Goal: Check status: Check status

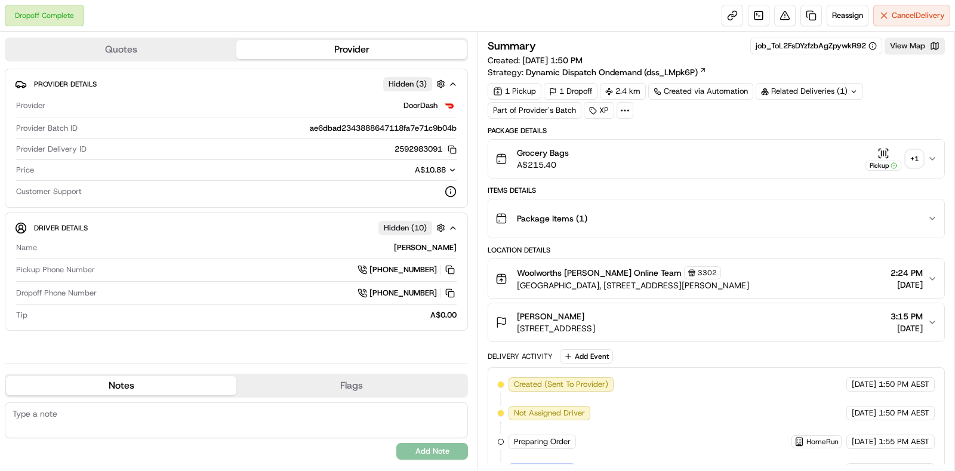
click at [913, 158] on div "+ 1" at bounding box center [914, 158] width 17 height 17
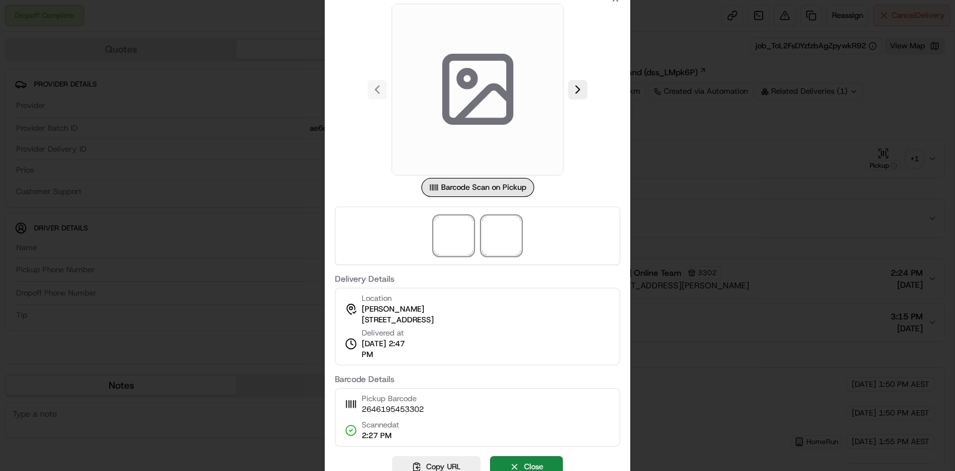
click at [513, 224] on span at bounding box center [501, 236] width 38 height 38
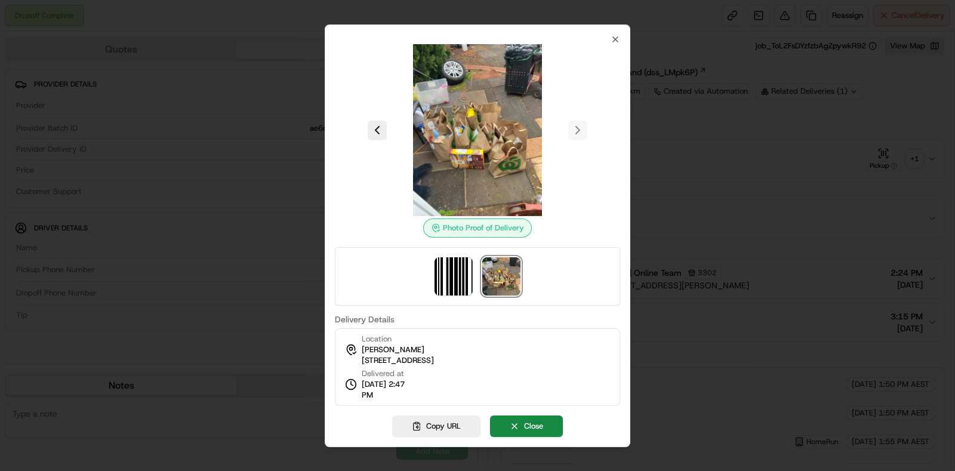
click at [710, 206] on div at bounding box center [477, 235] width 955 height 471
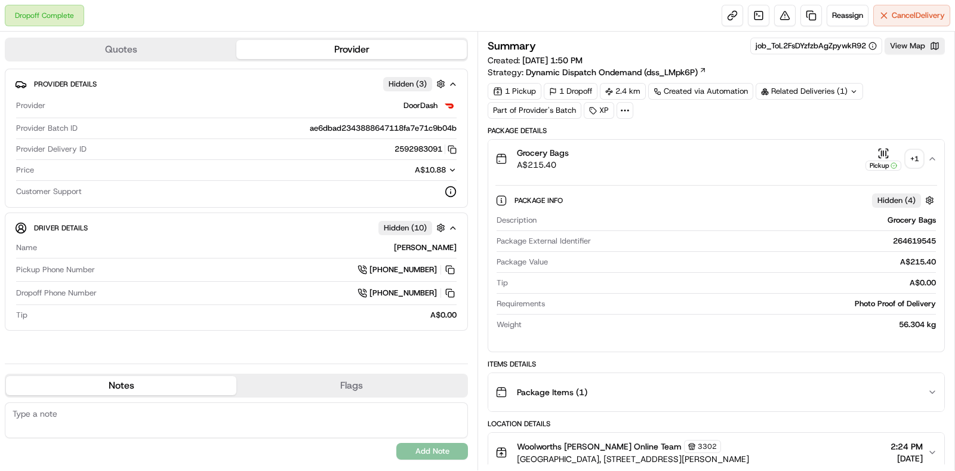
click at [800, 94] on div "Related Deliveries (1)" at bounding box center [809, 91] width 107 height 17
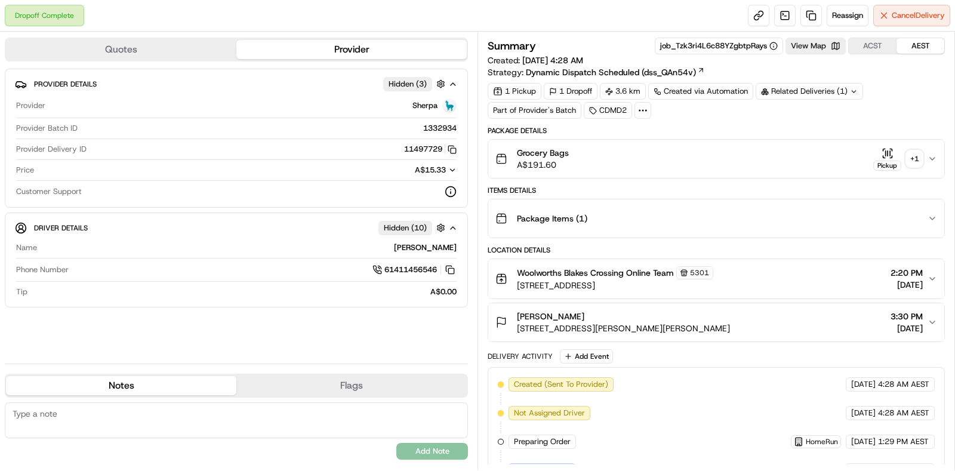
click at [763, 156] on div "+ 1" at bounding box center [914, 158] width 17 height 17
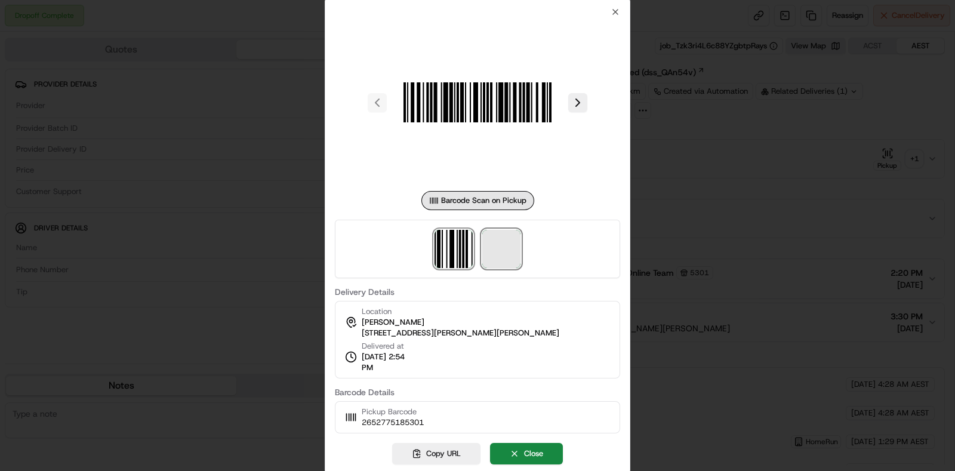
click at [500, 252] on span at bounding box center [501, 249] width 38 height 38
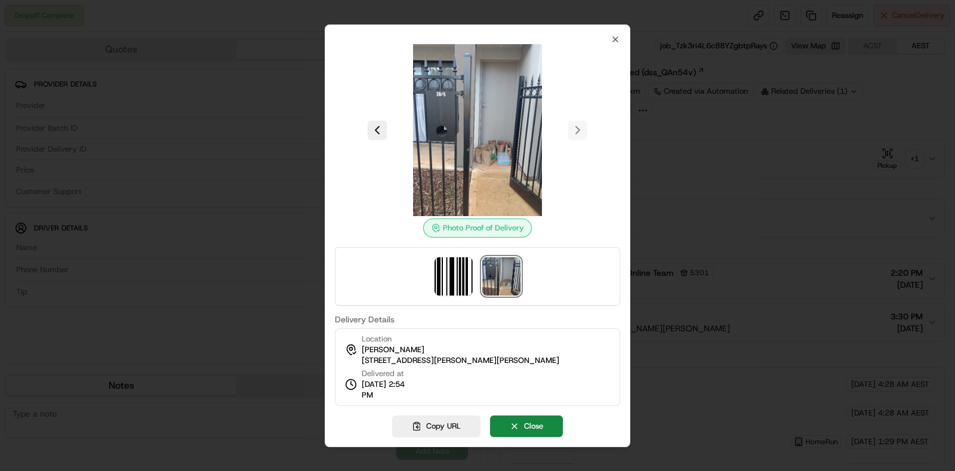
click at [704, 205] on div at bounding box center [477, 235] width 955 height 471
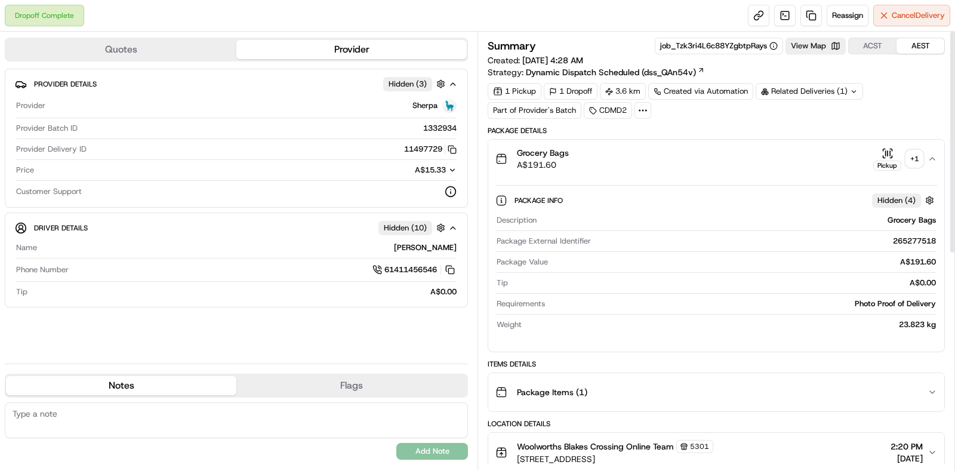
click at [763, 153] on div "+ 1" at bounding box center [914, 158] width 17 height 17
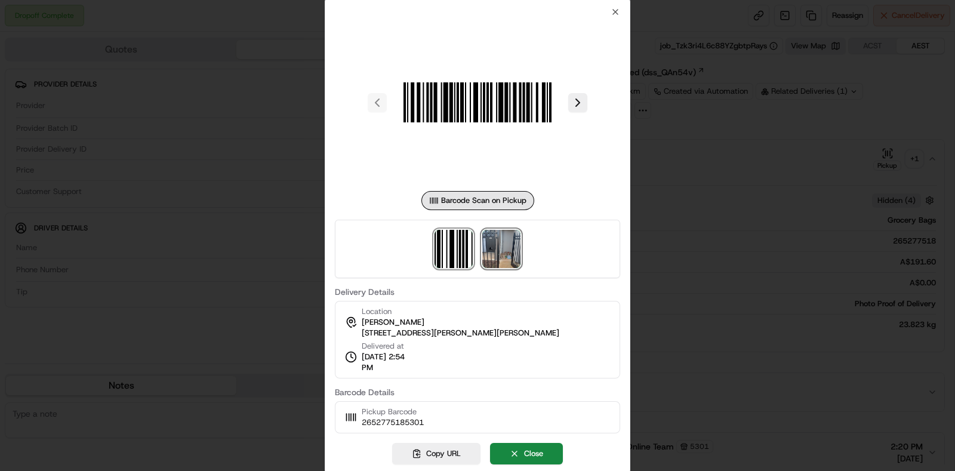
click at [494, 256] on img at bounding box center [501, 249] width 38 height 38
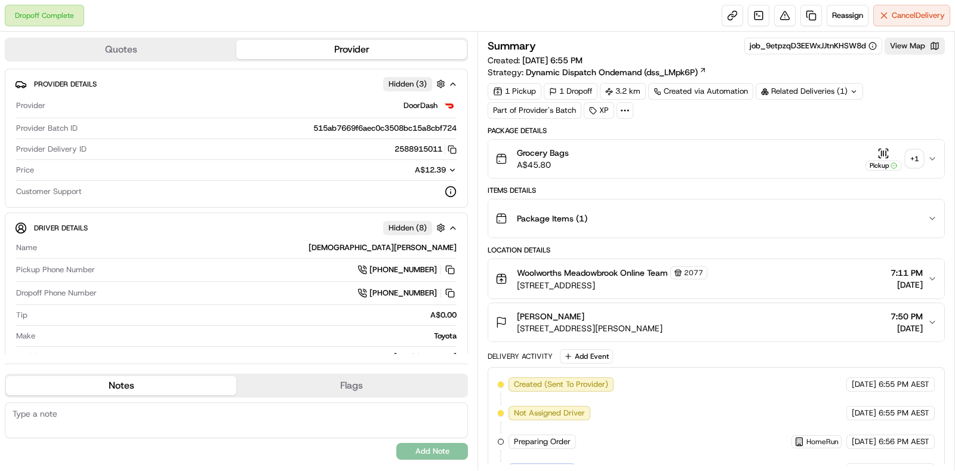
click at [914, 159] on div "+ 1" at bounding box center [914, 158] width 17 height 17
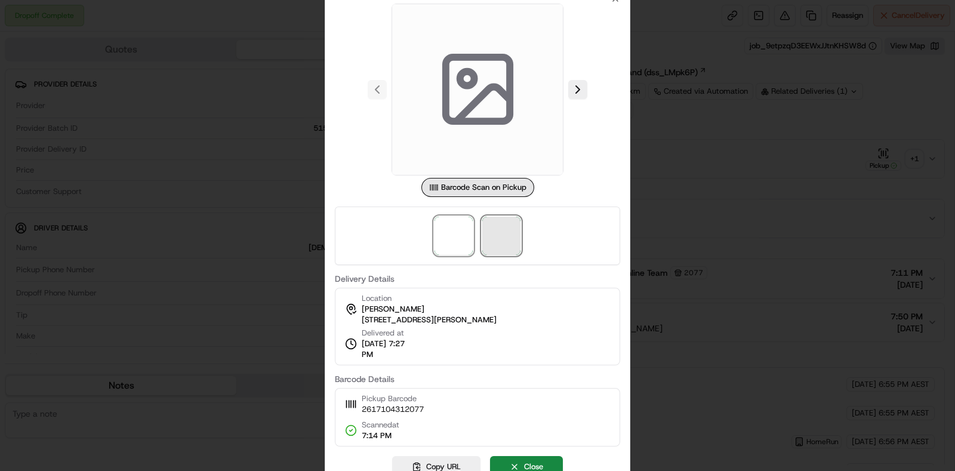
click at [507, 244] on span at bounding box center [501, 236] width 38 height 38
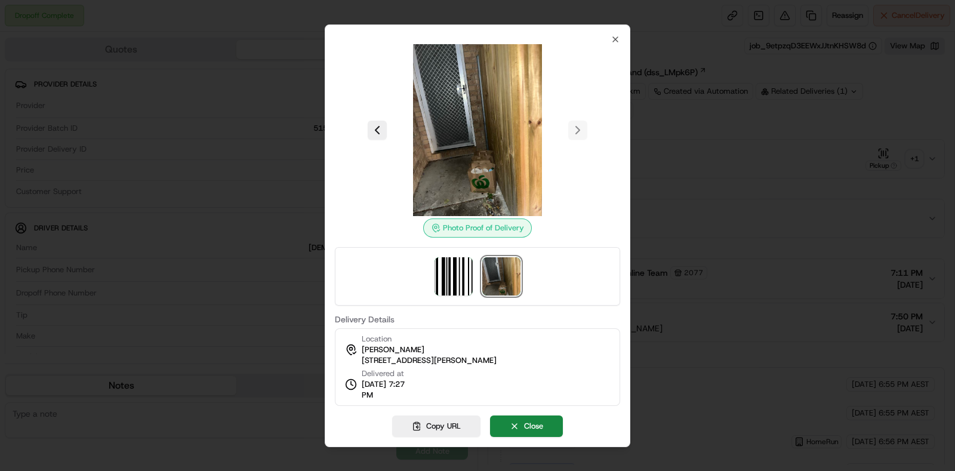
click at [828, 201] on div at bounding box center [477, 235] width 955 height 471
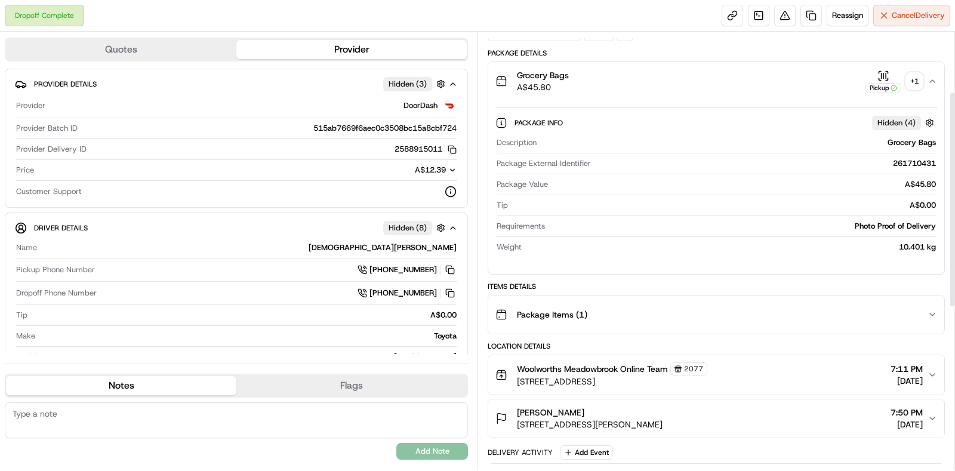
scroll to position [149, 0]
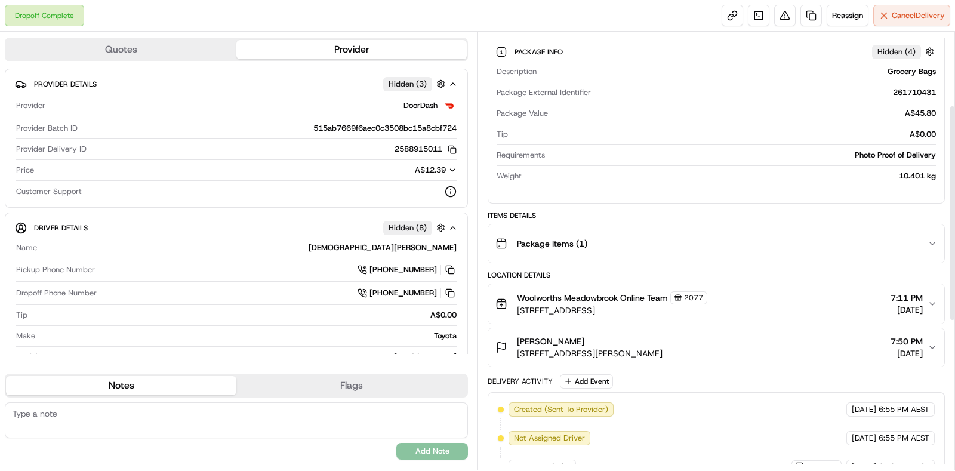
click at [849, 240] on div "Package Items ( 1 )" at bounding box center [711, 244] width 432 height 24
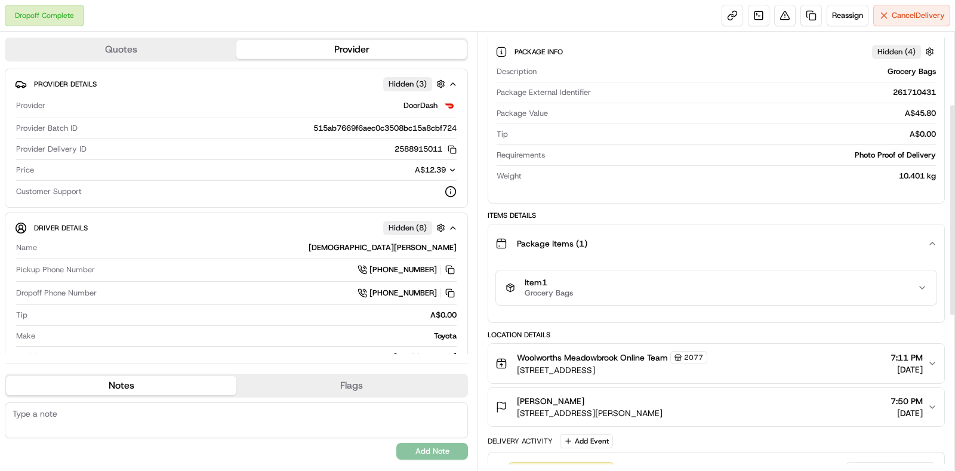
click at [840, 292] on div "Item 1 Grocery Bags" at bounding box center [712, 288] width 412 height 20
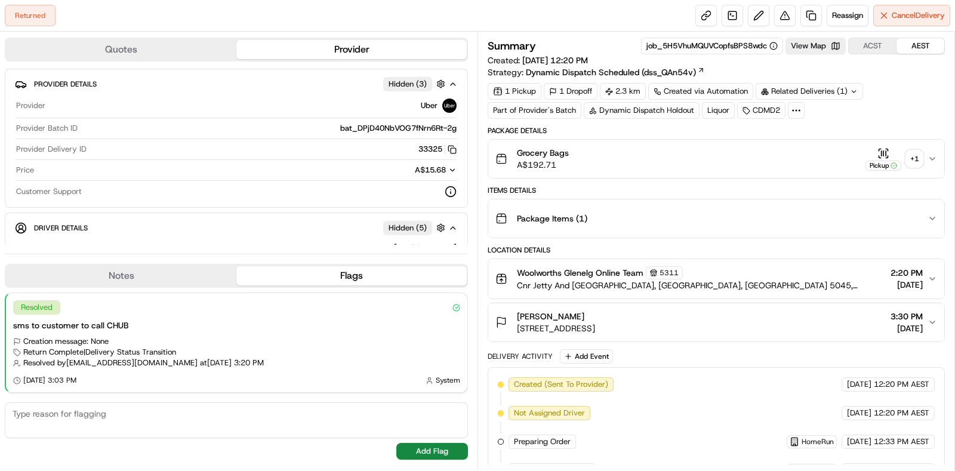
scroll to position [131, 0]
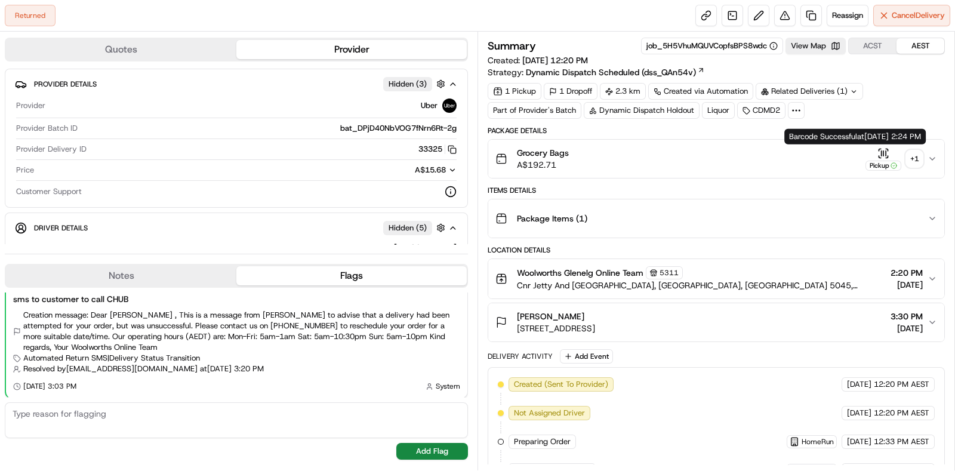
click at [916, 153] on div "+ 1" at bounding box center [914, 158] width 17 height 17
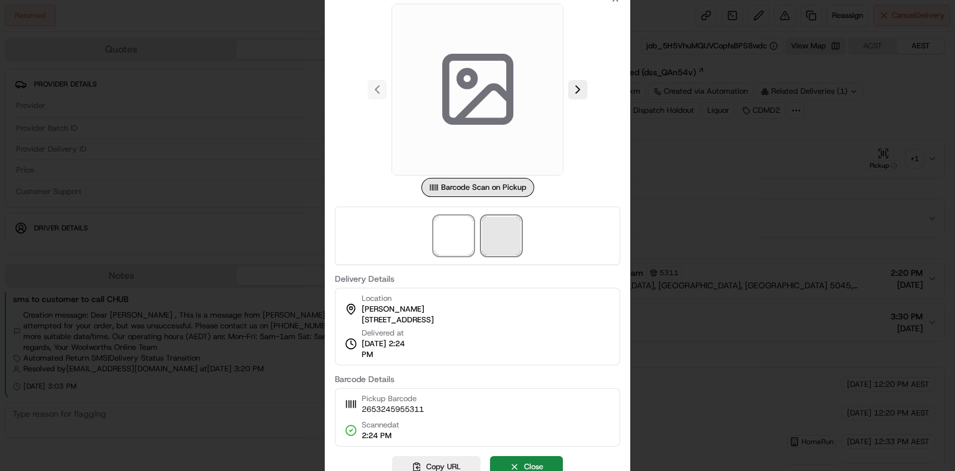
click at [498, 236] on span at bounding box center [501, 236] width 38 height 38
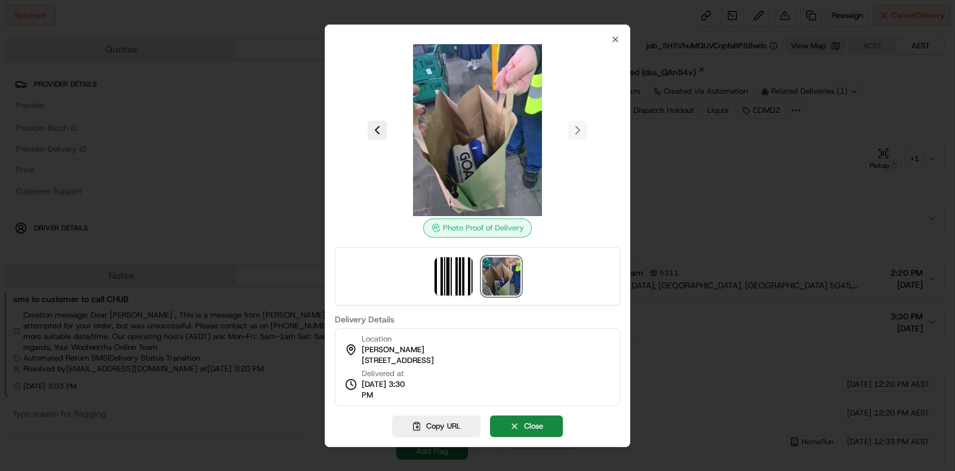
click at [692, 216] on div at bounding box center [477, 235] width 955 height 471
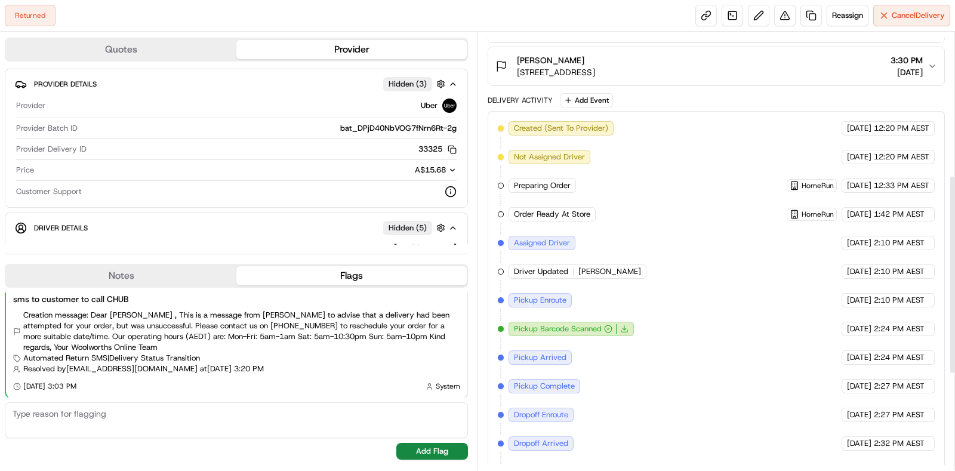
scroll to position [527, 0]
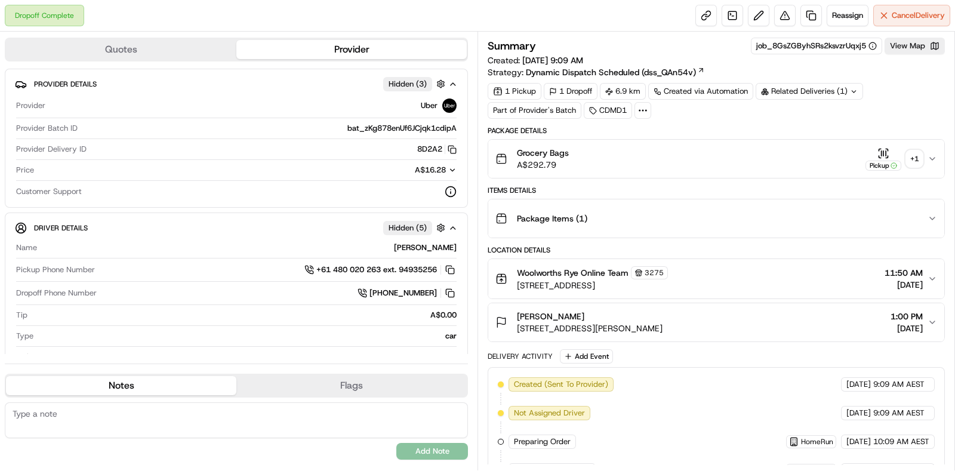
click at [918, 159] on div "+ 1" at bounding box center [914, 158] width 17 height 17
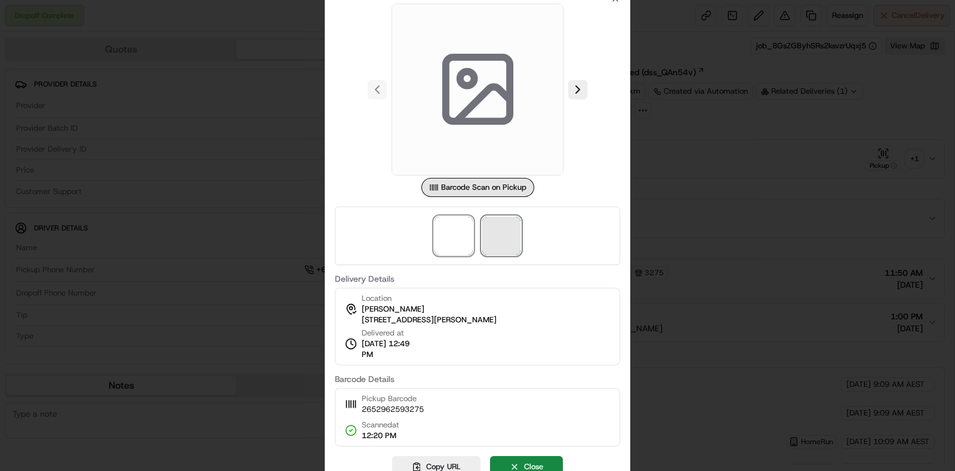
click at [501, 242] on span at bounding box center [501, 236] width 38 height 38
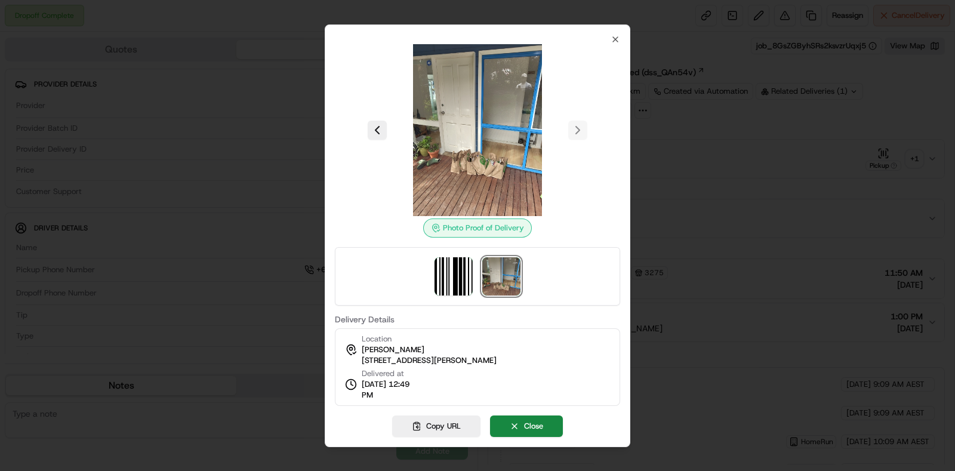
click at [767, 212] on div at bounding box center [477, 235] width 955 height 471
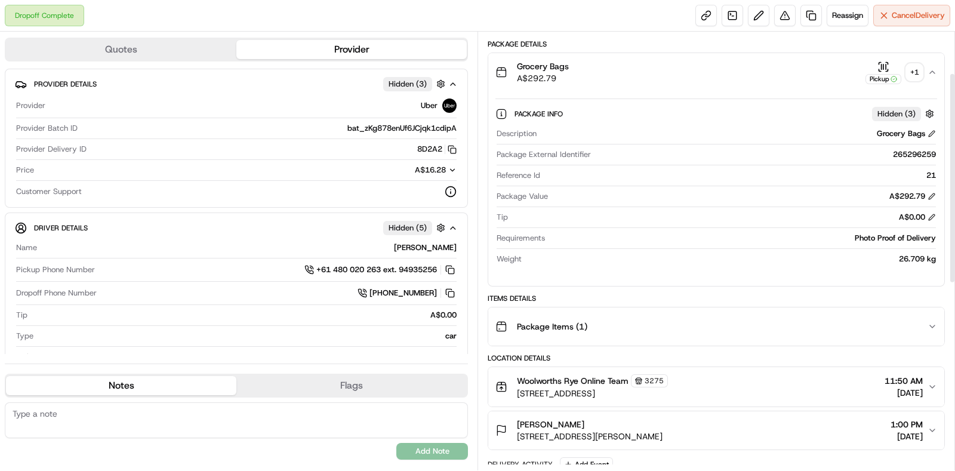
scroll to position [149, 0]
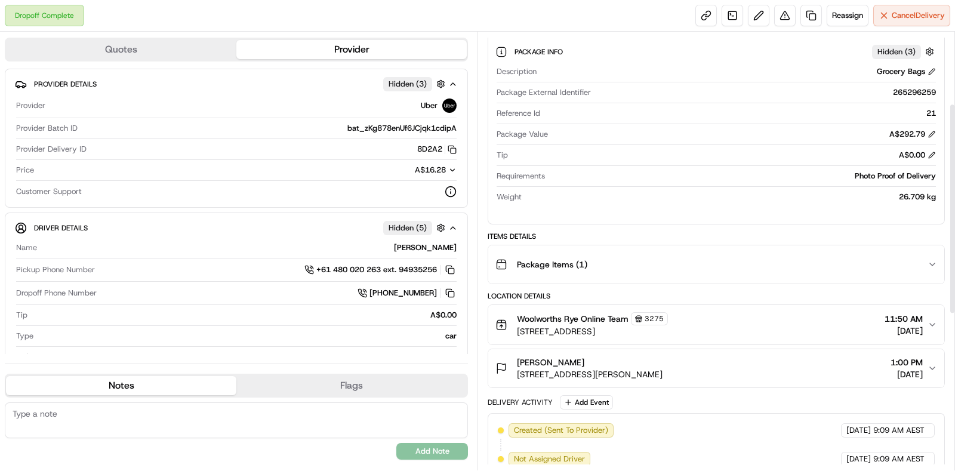
click at [779, 267] on div "Package Items ( 1 )" at bounding box center [711, 264] width 432 height 24
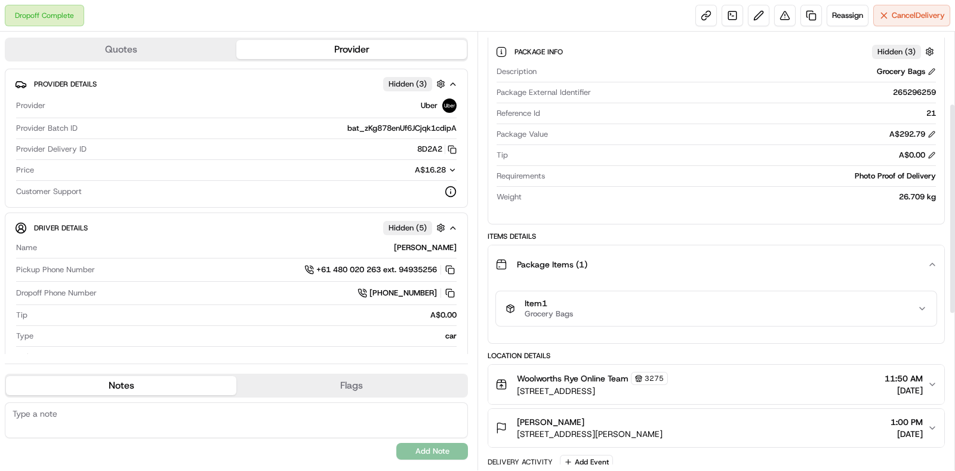
click at [769, 314] on div "Item 1 Grocery Bags" at bounding box center [712, 308] width 412 height 20
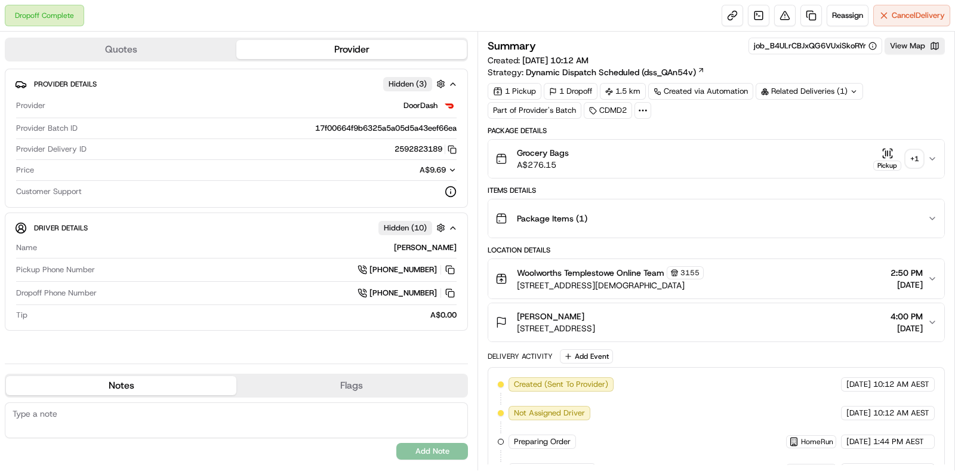
click at [912, 159] on div "+ 1" at bounding box center [914, 158] width 17 height 17
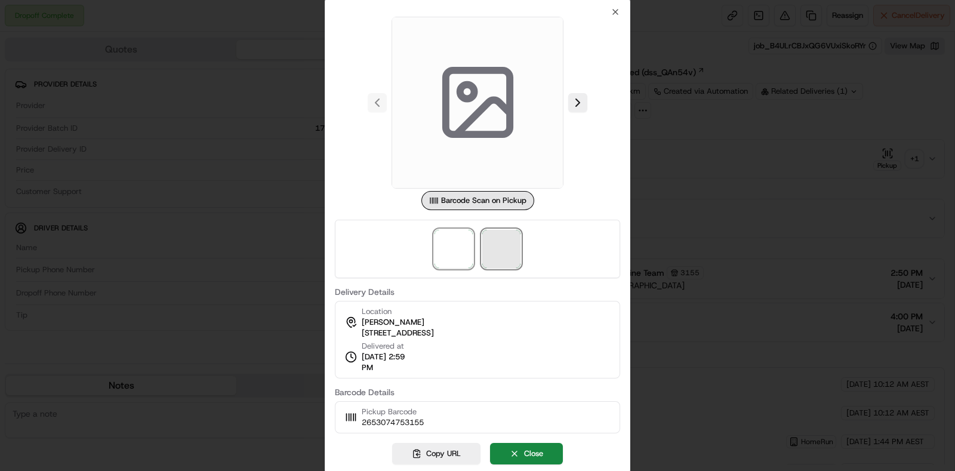
click at [494, 257] on span at bounding box center [501, 249] width 38 height 38
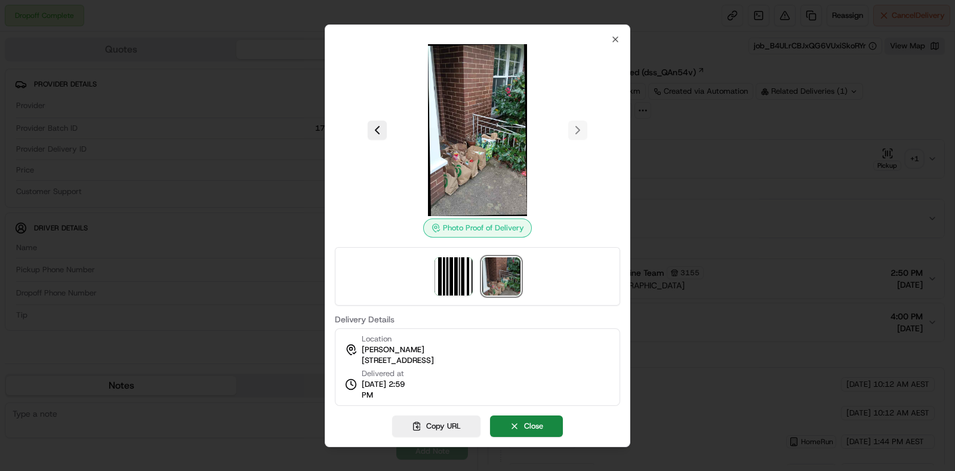
click at [700, 186] on div at bounding box center [477, 235] width 955 height 471
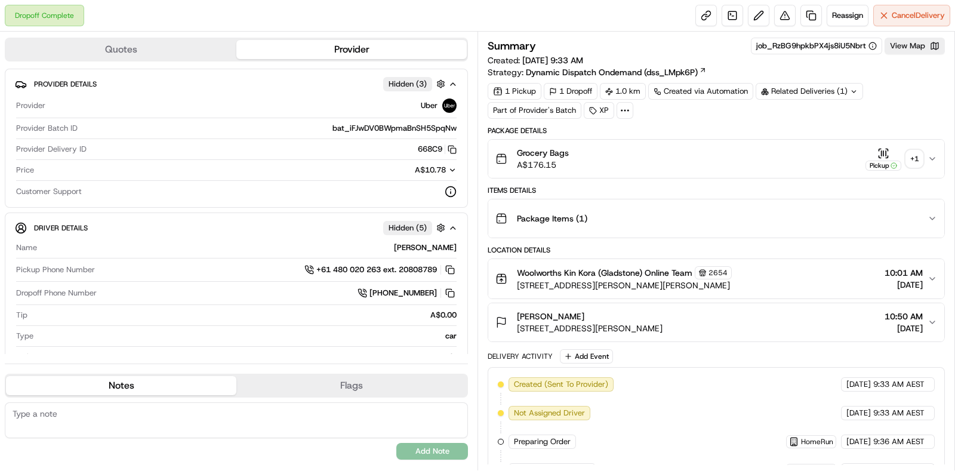
click at [921, 159] on div "+ 1" at bounding box center [914, 158] width 17 height 17
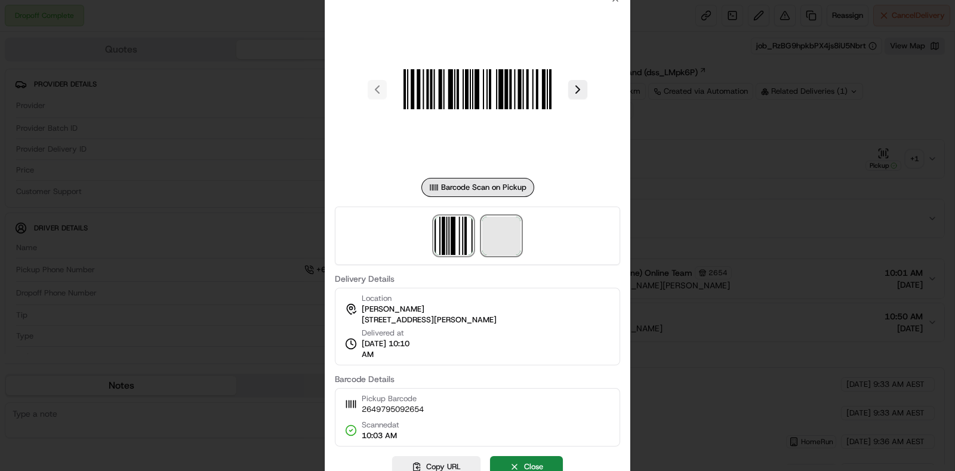
click at [517, 239] on span at bounding box center [501, 236] width 38 height 38
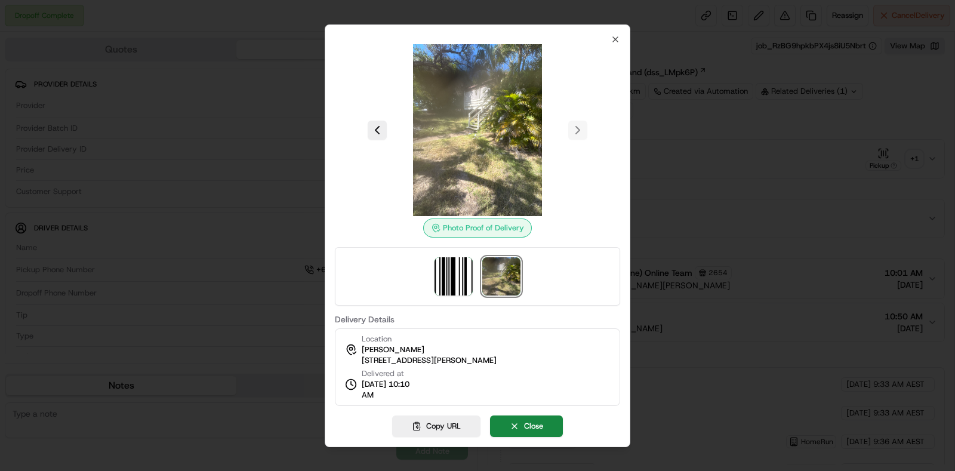
drag, startPoint x: 721, startPoint y: 229, endPoint x: 290, endPoint y: 2, distance: 486.9
click at [721, 229] on div at bounding box center [477, 235] width 955 height 471
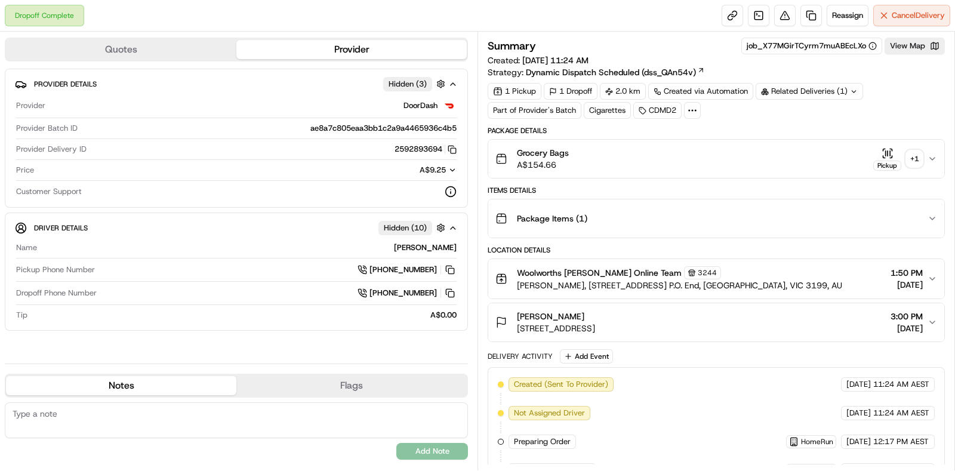
click at [910, 155] on div "+ 1" at bounding box center [914, 158] width 17 height 17
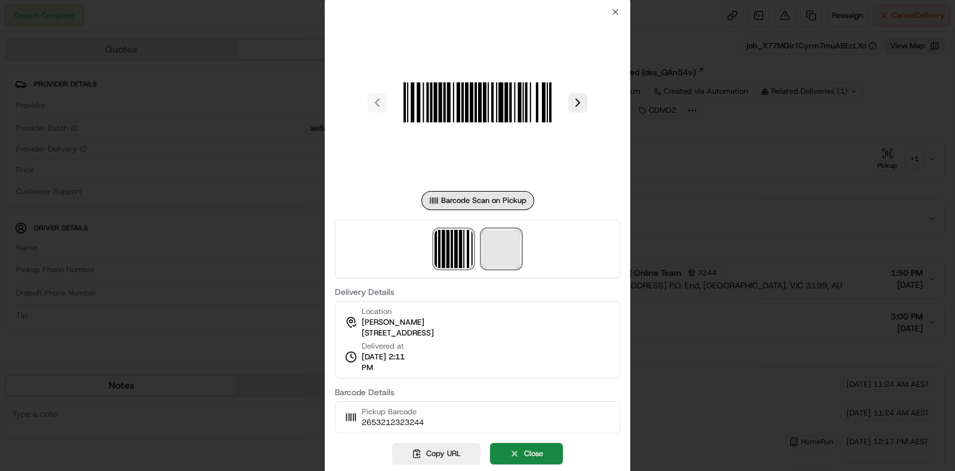
click at [512, 249] on span at bounding box center [501, 249] width 38 height 38
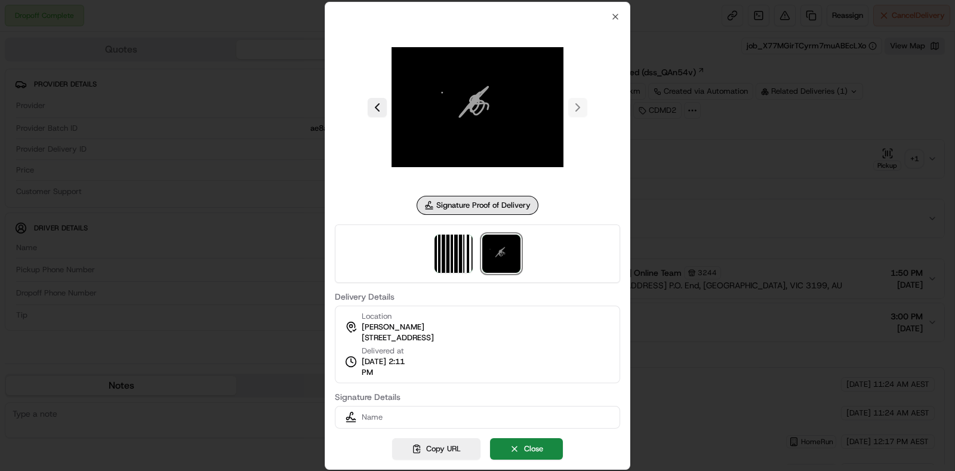
click at [704, 208] on div at bounding box center [477, 235] width 955 height 471
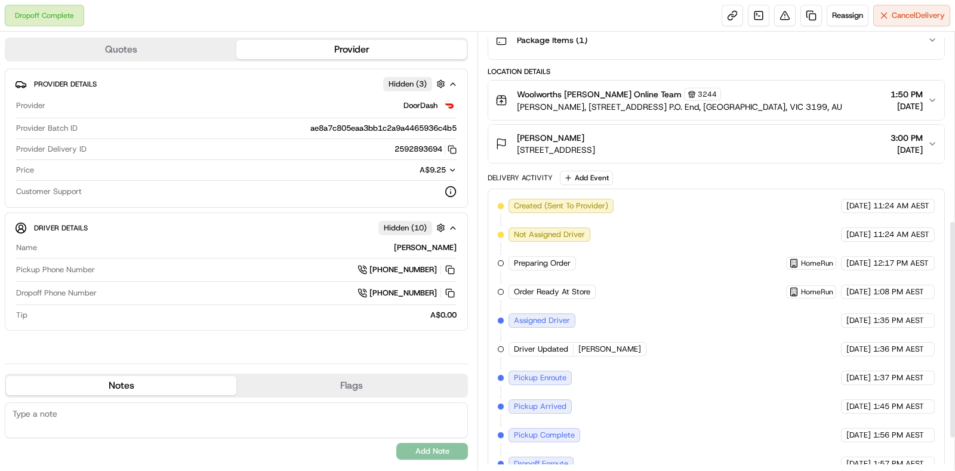
scroll to position [442, 0]
